Goal: Transaction & Acquisition: Purchase product/service

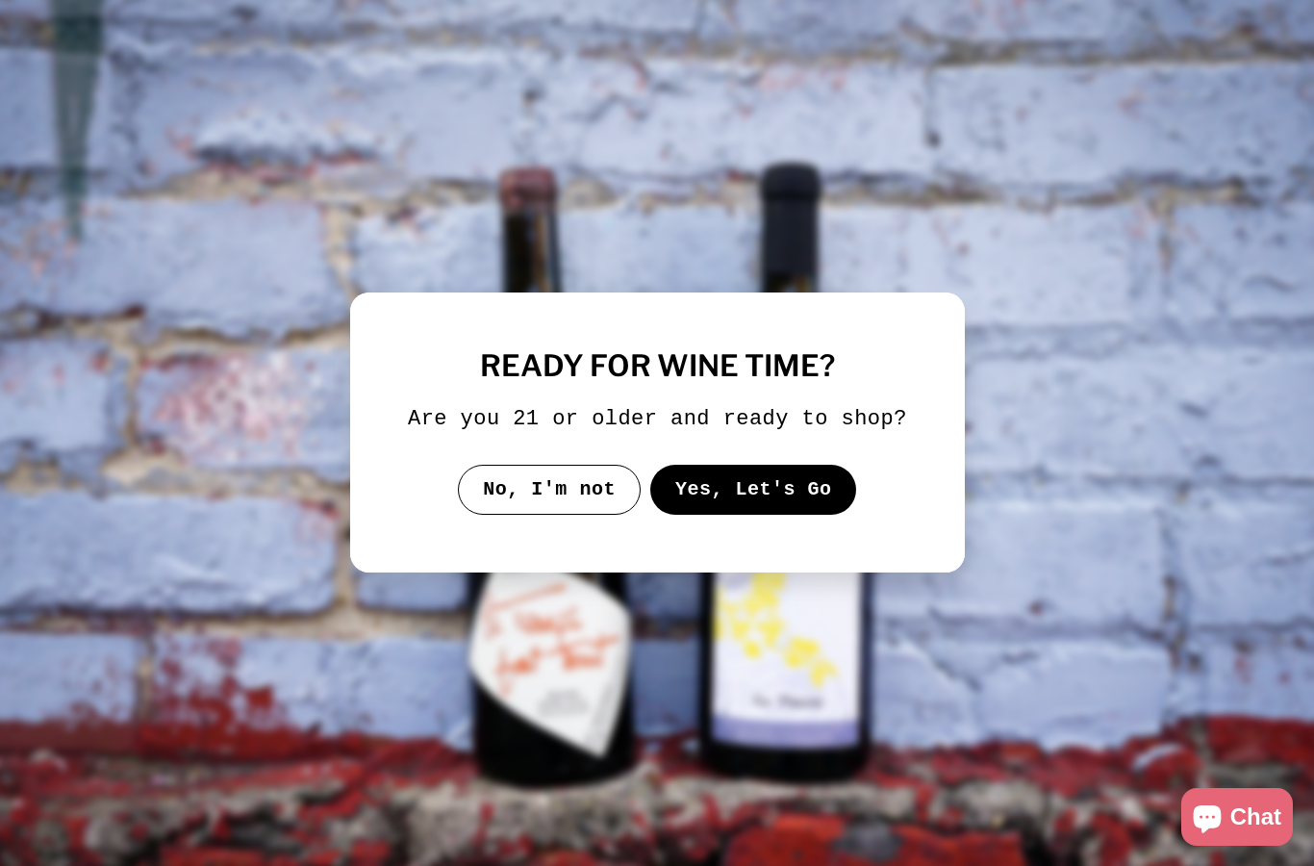
click at [760, 515] on button "Yes, Let's Go" at bounding box center [753, 490] width 207 height 50
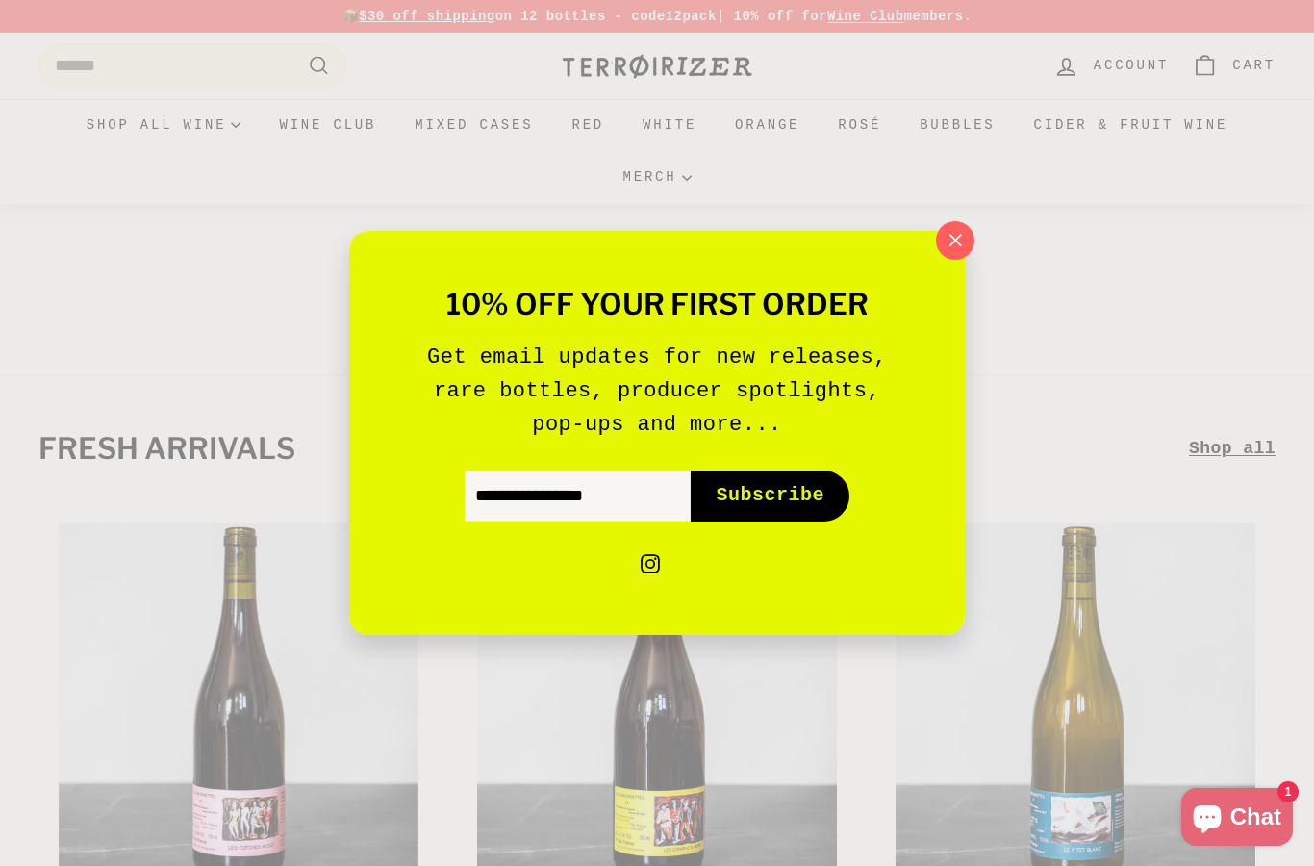
scroll to position [30, 0]
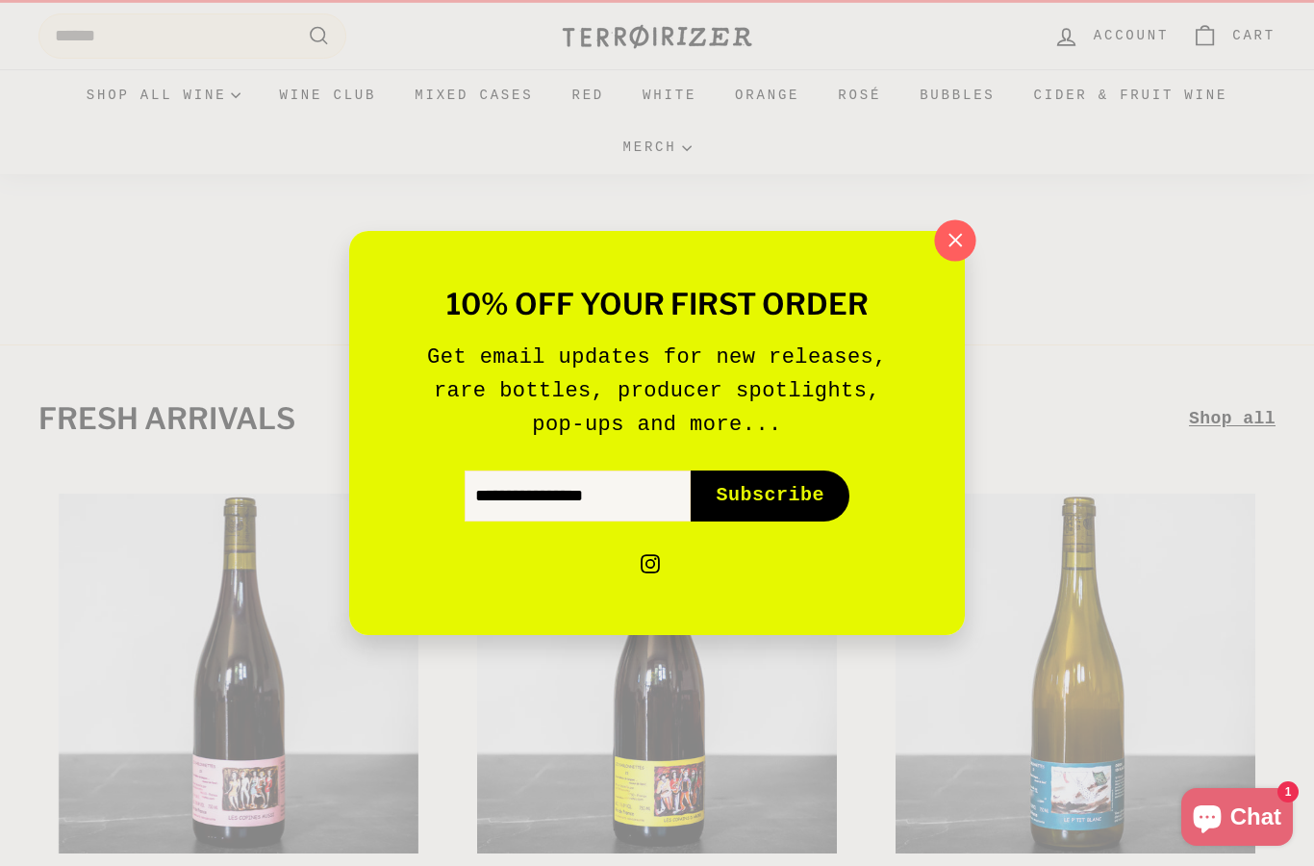
click at [959, 242] on icon "button" at bounding box center [955, 240] width 29 height 29
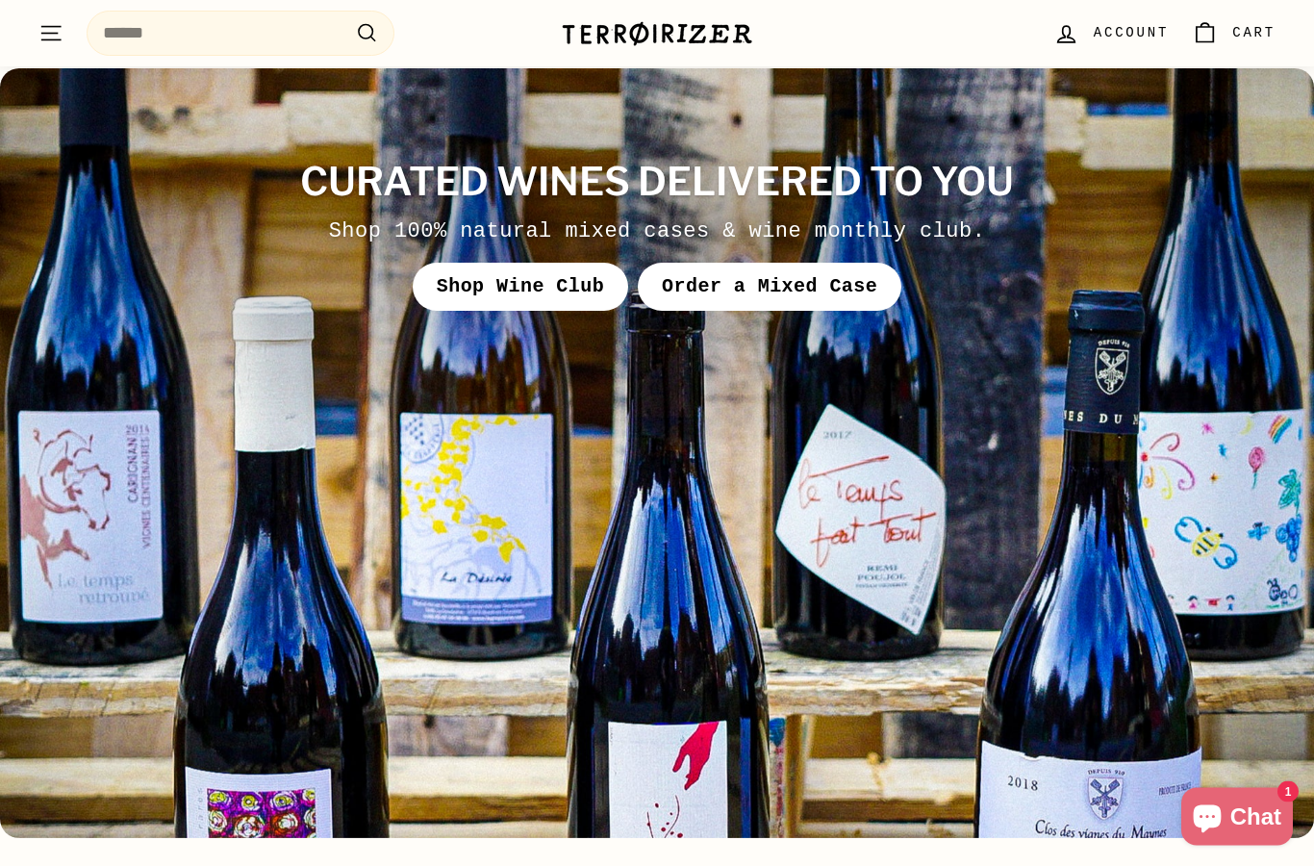
scroll to position [7157, 0]
click at [503, 278] on link "Shop Wine Club" at bounding box center [521, 287] width 216 height 48
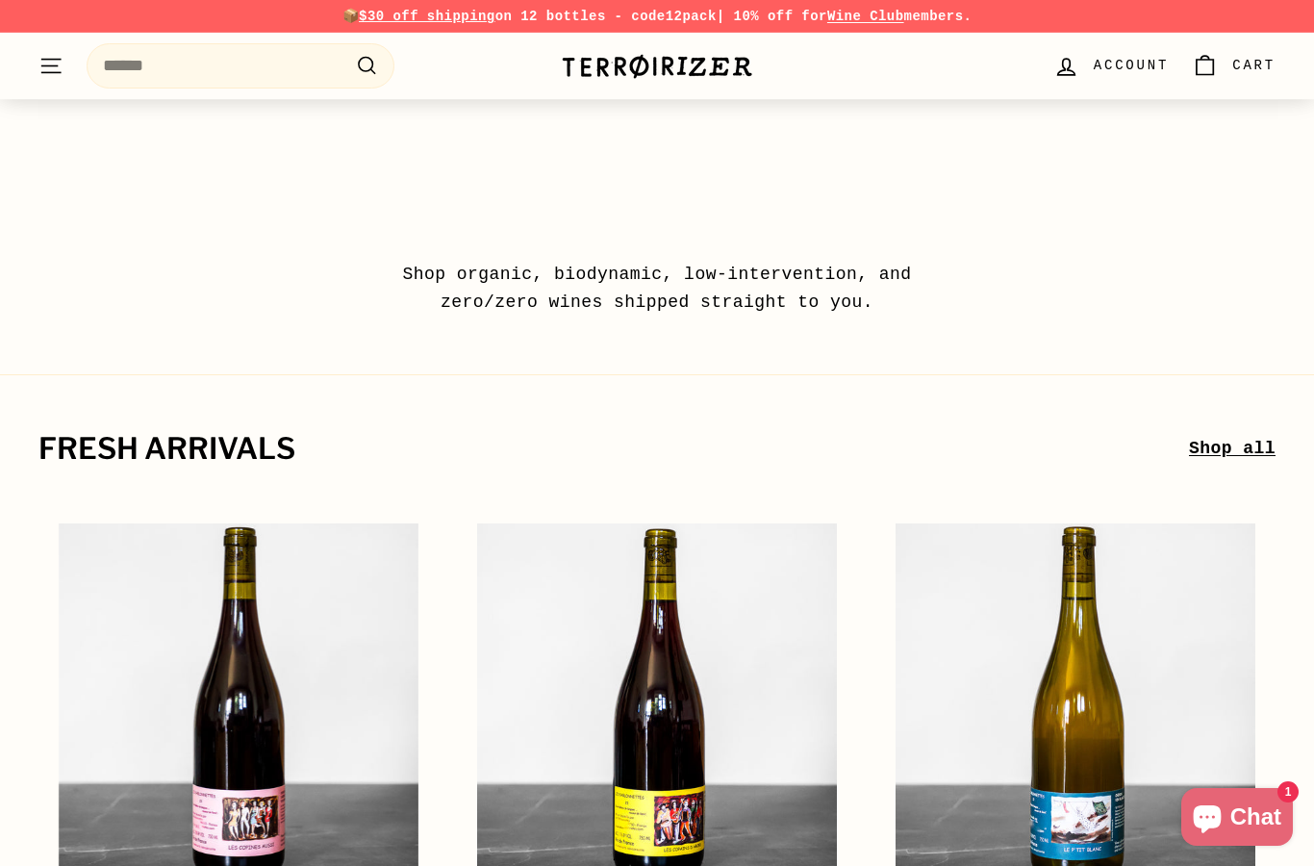
scroll to position [7234, 0]
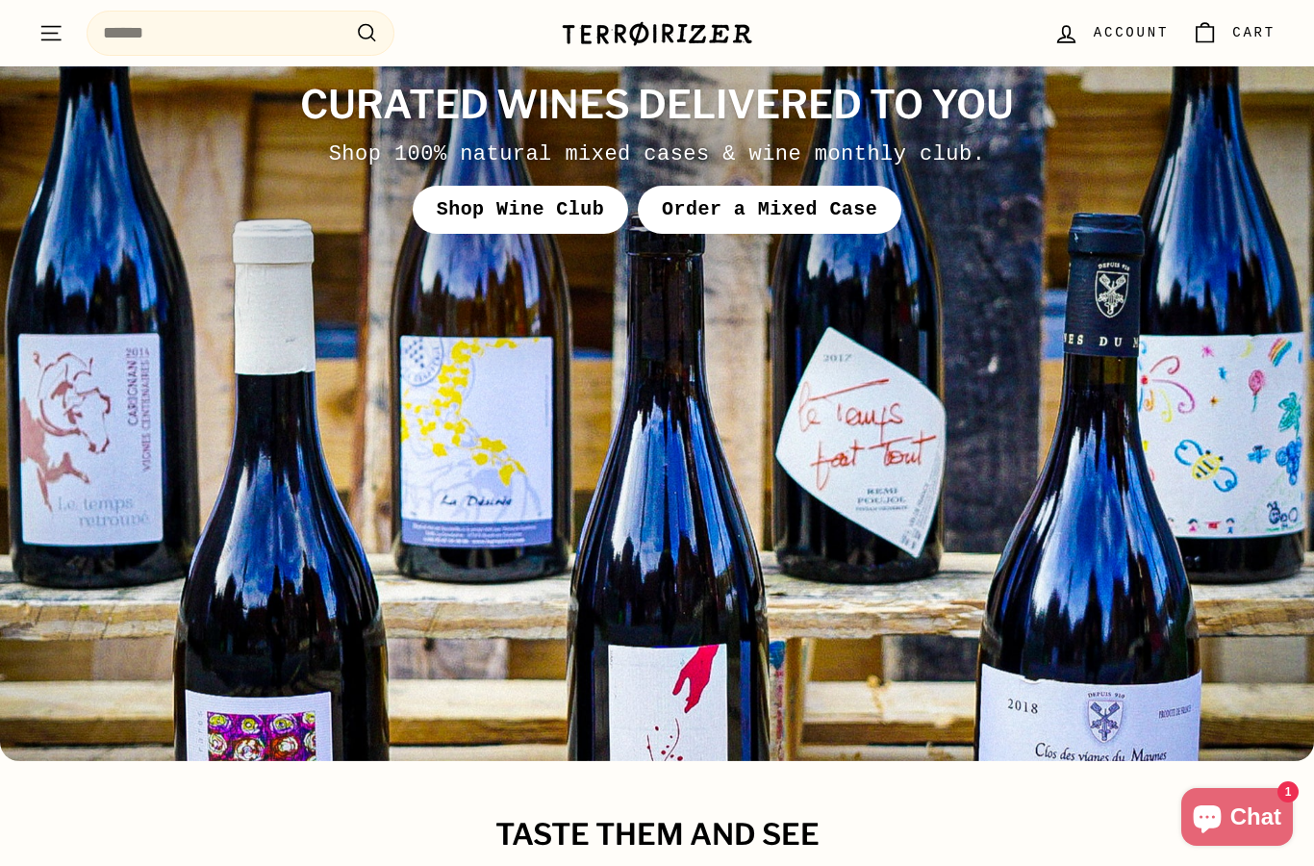
click at [814, 211] on link "Order a Mixed Case" at bounding box center [770, 210] width 264 height 48
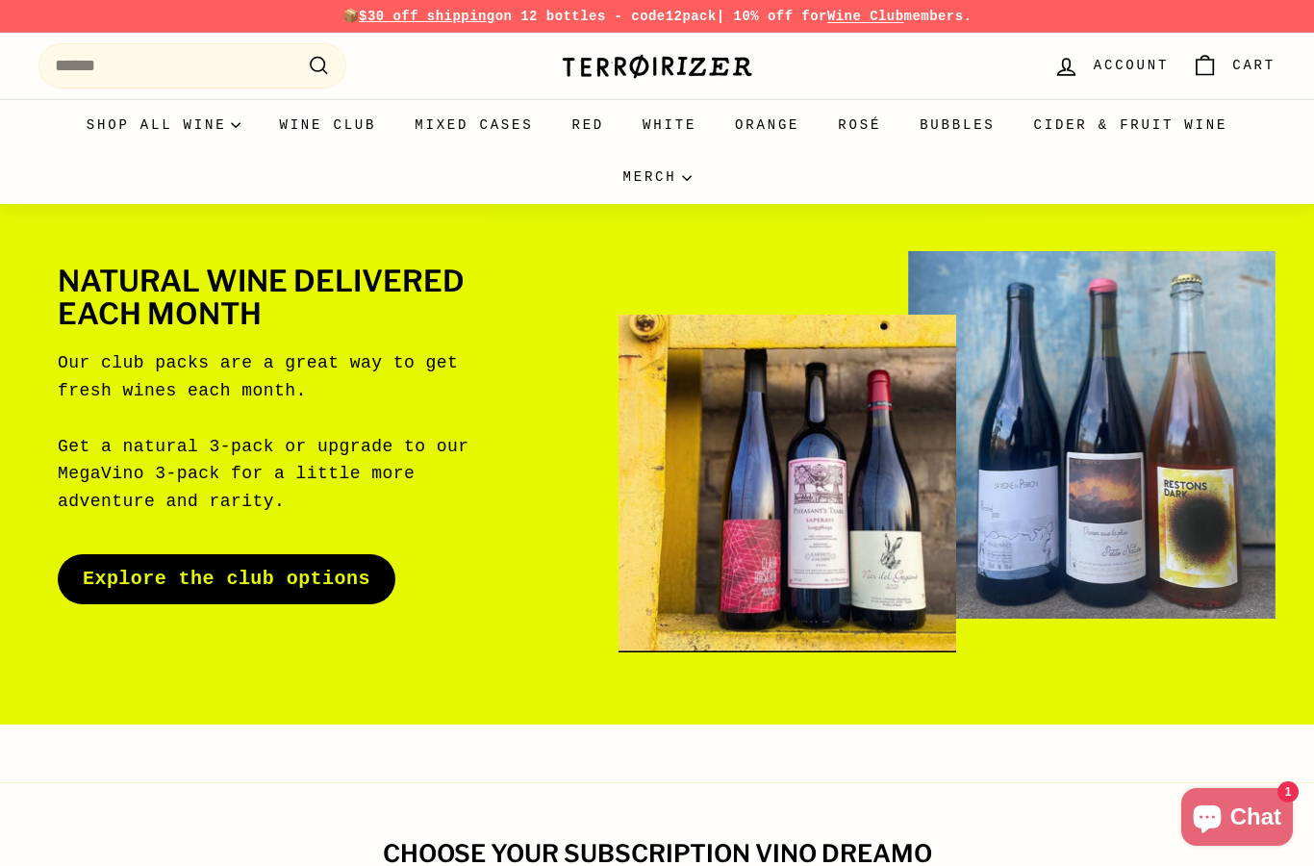
click at [323, 398] on p "Our club packs are a great way to get fresh wines each month. Get a natural 3-p…" at bounding box center [285, 432] width 455 height 166
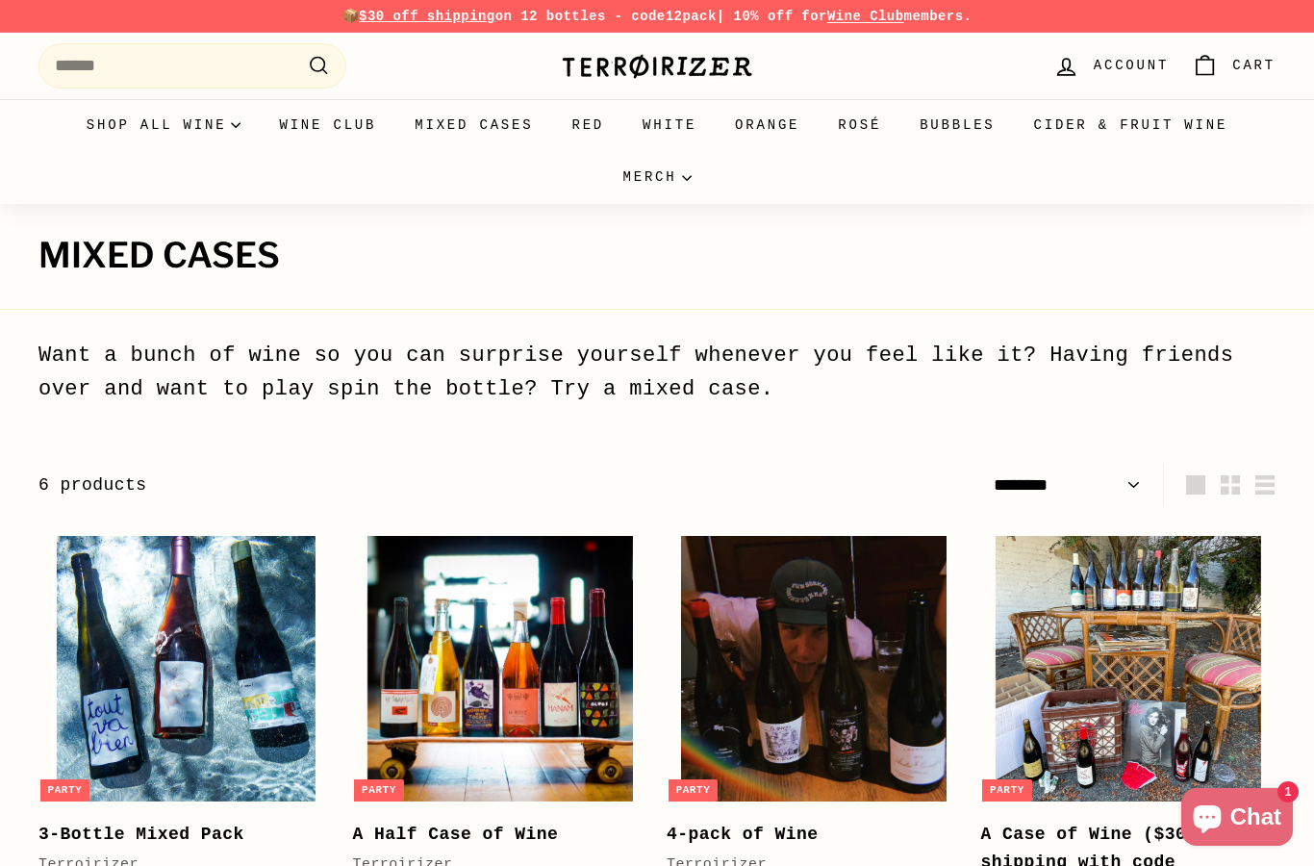
select select "******"
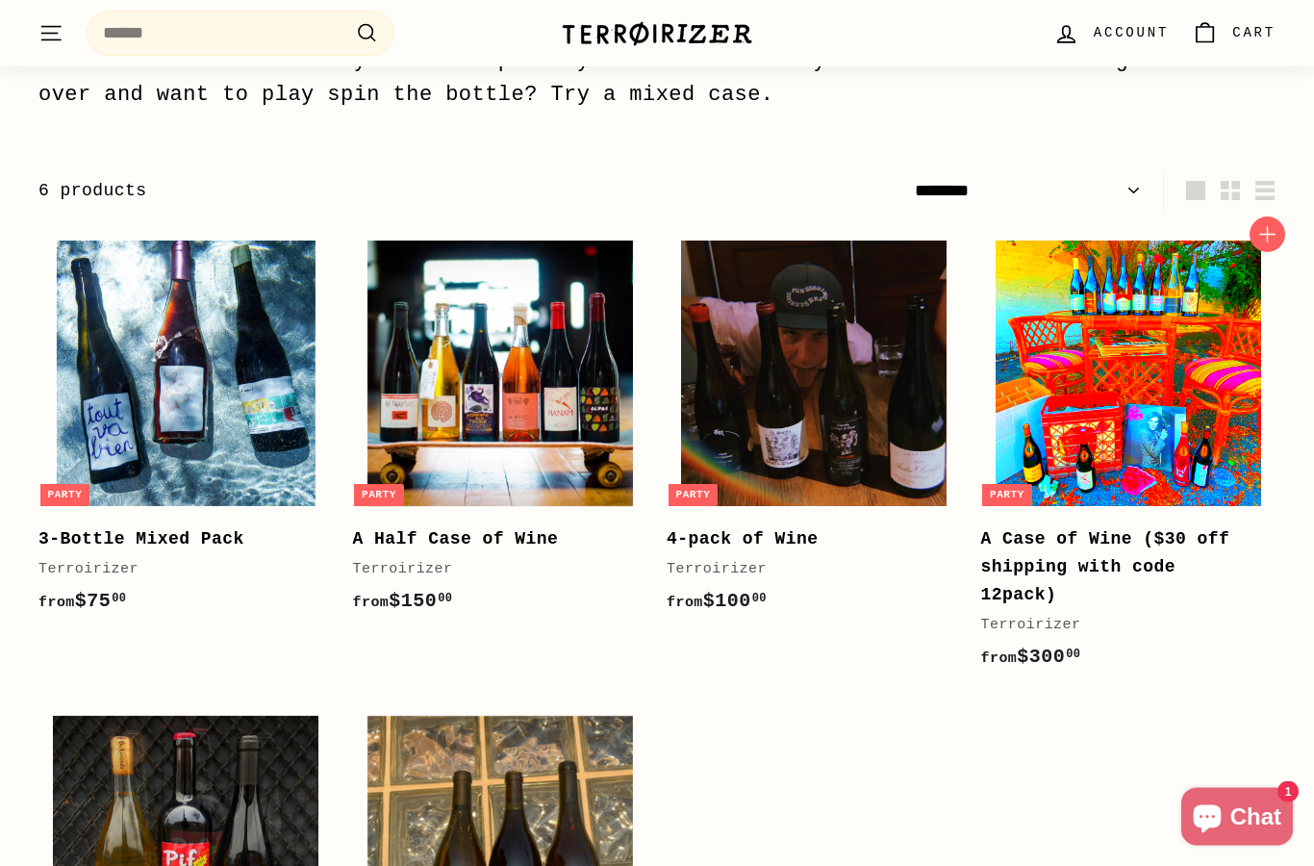
scroll to position [294, 0]
click at [1162, 381] on img at bounding box center [1129, 374] width 266 height 266
